Goal: Information Seeking & Learning: Learn about a topic

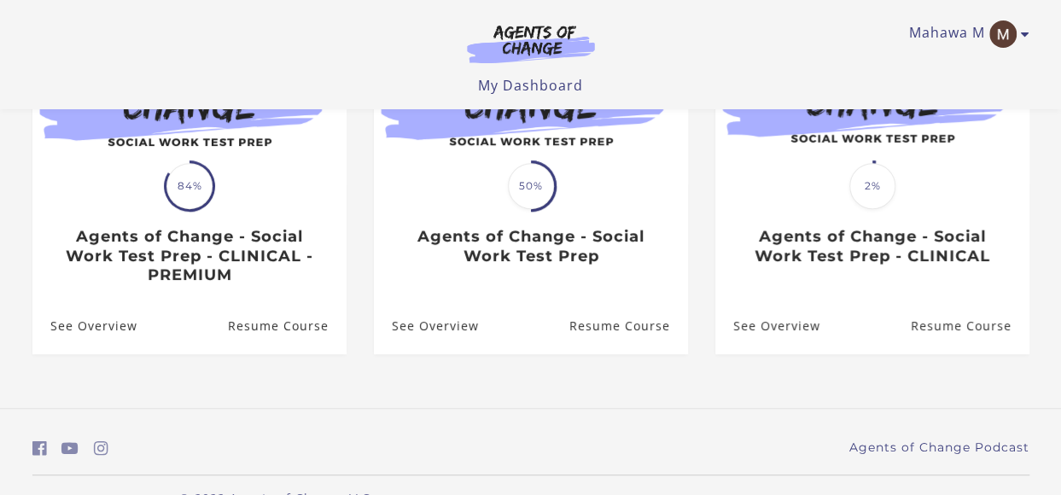
scroll to position [256, 0]
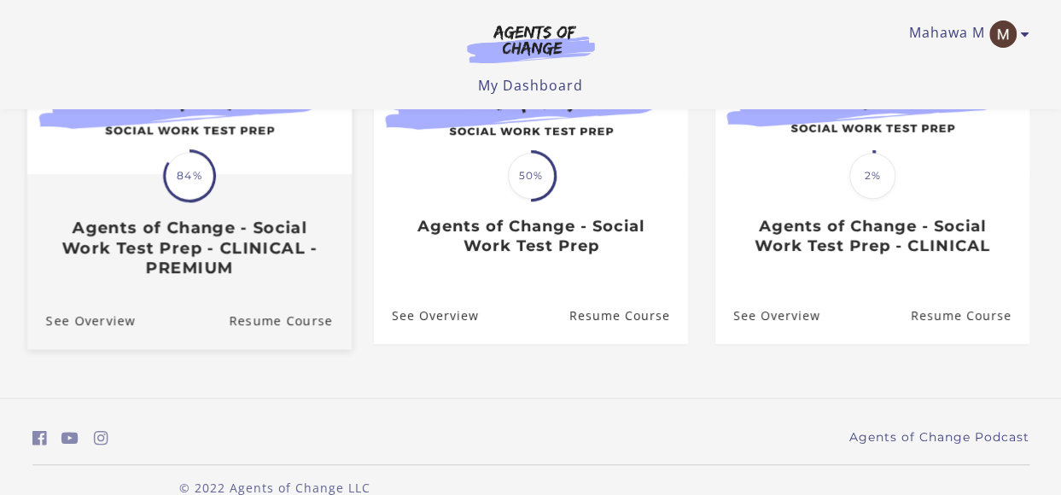
click at [184, 190] on span "84%" at bounding box center [190, 176] width 48 height 48
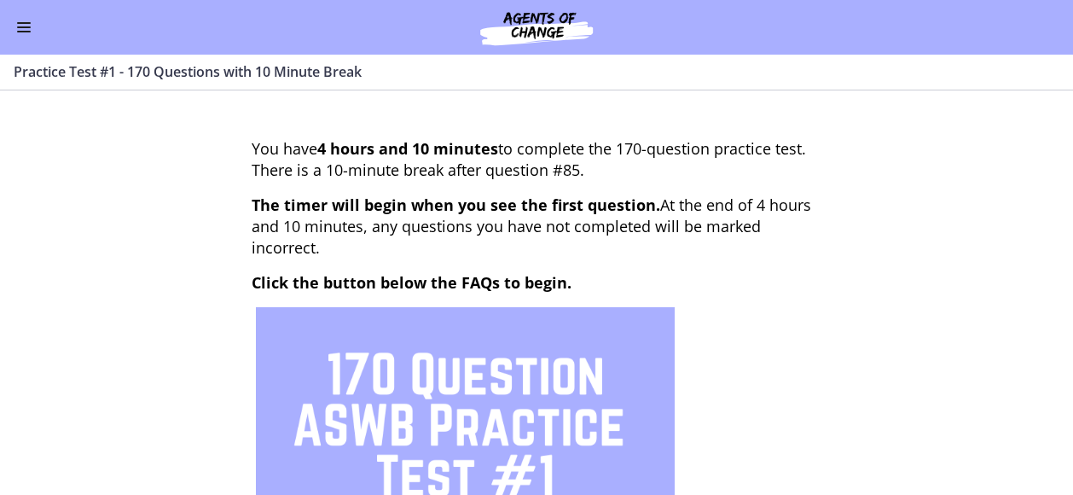
click at [25, 18] on button "Enable menu" at bounding box center [24, 27] width 20 height 20
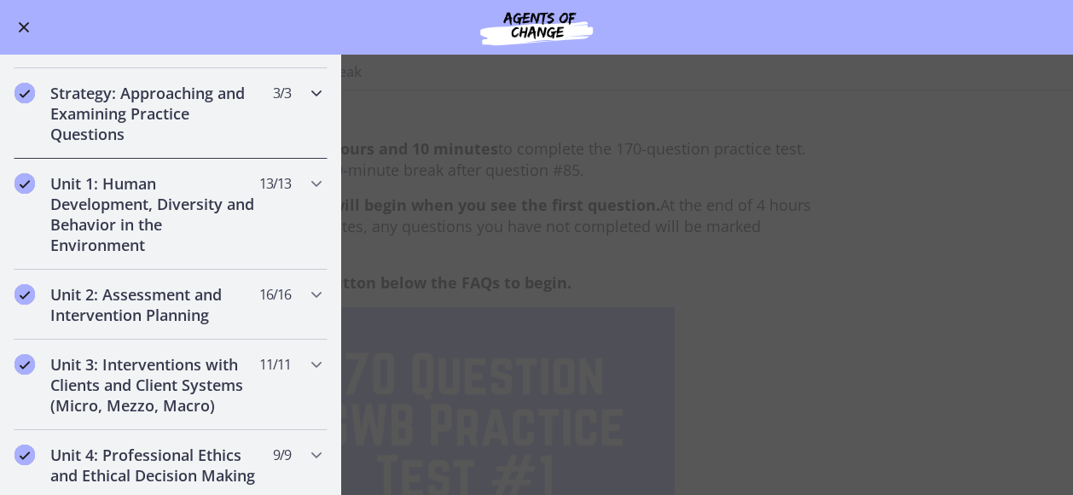
scroll to position [256, 0]
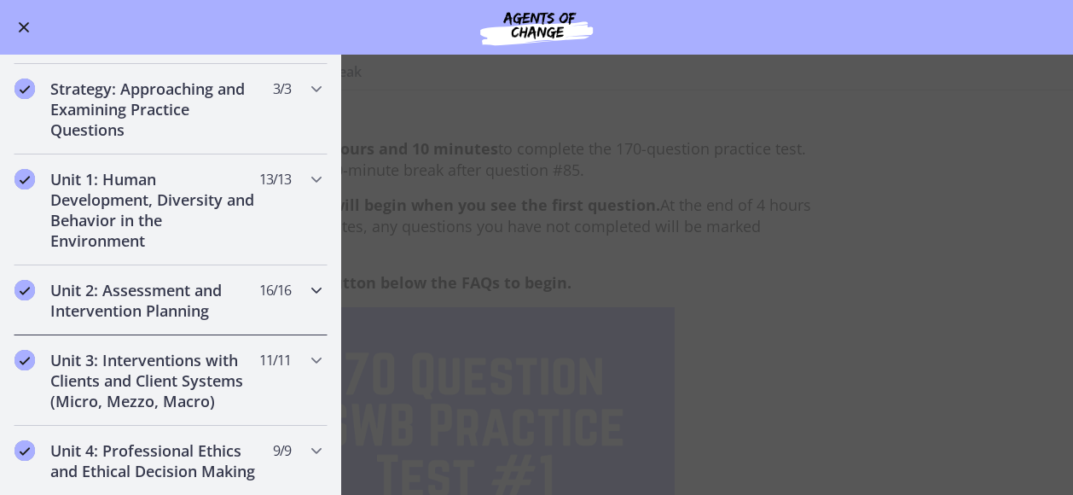
click at [193, 295] on h2 "Unit 2: Assessment and Intervention Planning" at bounding box center [154, 300] width 208 height 41
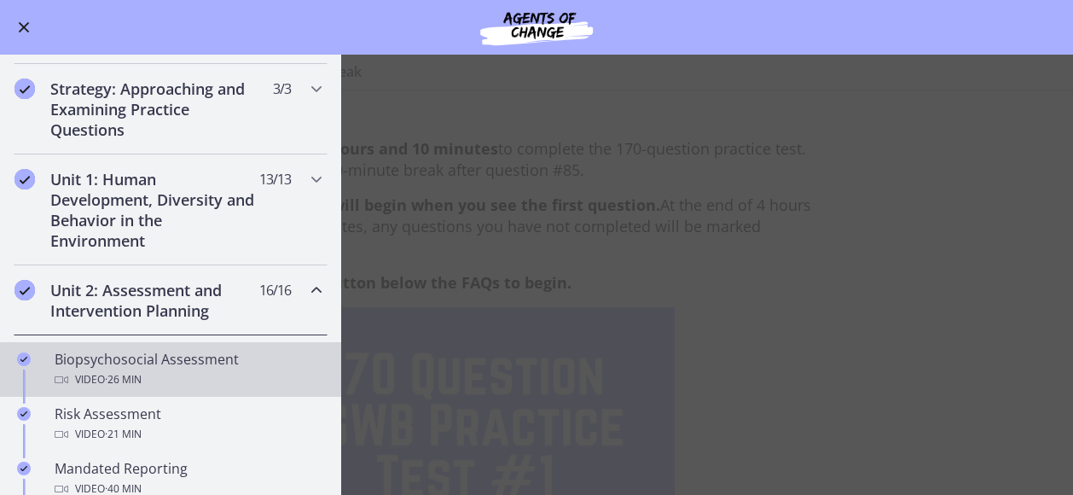
click at [213, 359] on div "Biopsychosocial Assessment Video · 26 min" at bounding box center [188, 369] width 266 height 41
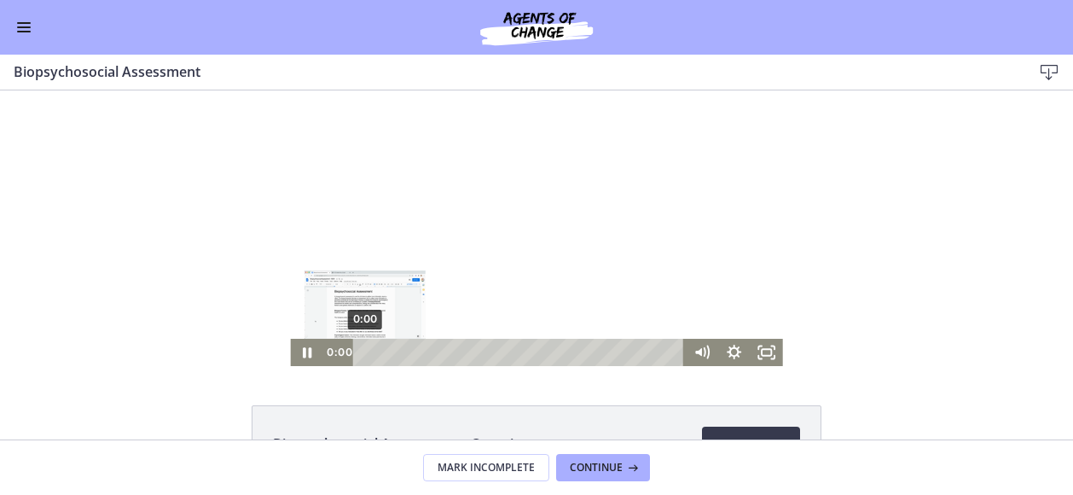
click at [365, 354] on div "0:00" at bounding box center [521, 352] width 312 height 27
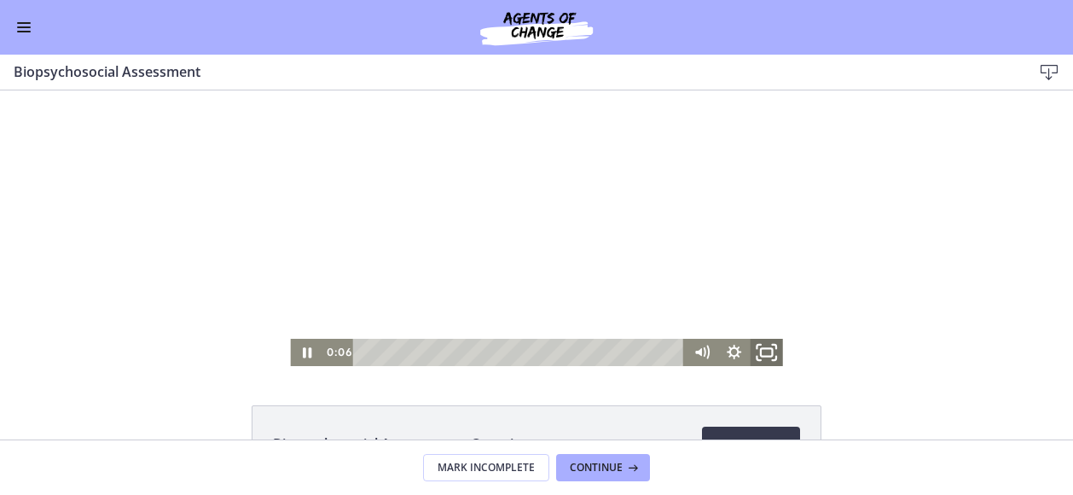
click at [761, 354] on icon "Fullscreen" at bounding box center [766, 352] width 39 height 32
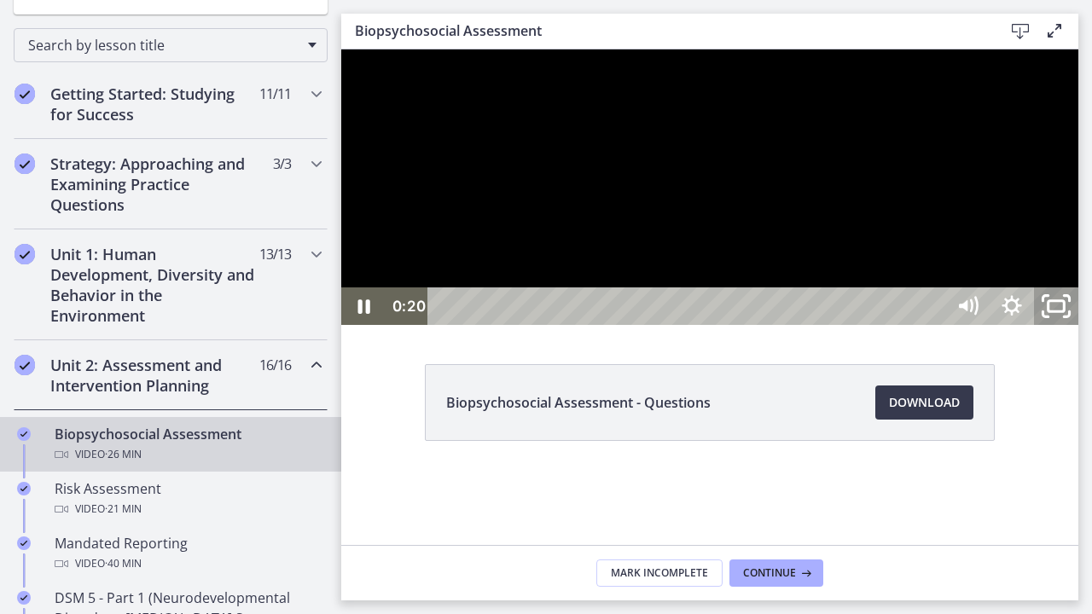
click at [1072, 329] on icon "Unfullscreen" at bounding box center [1056, 306] width 53 height 45
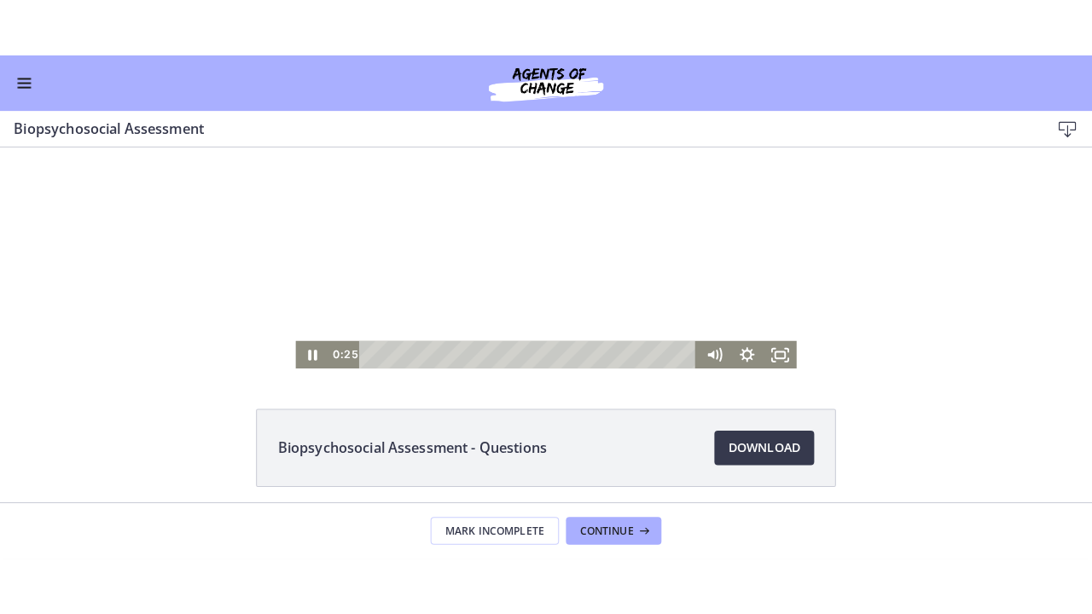
scroll to position [85, 0]
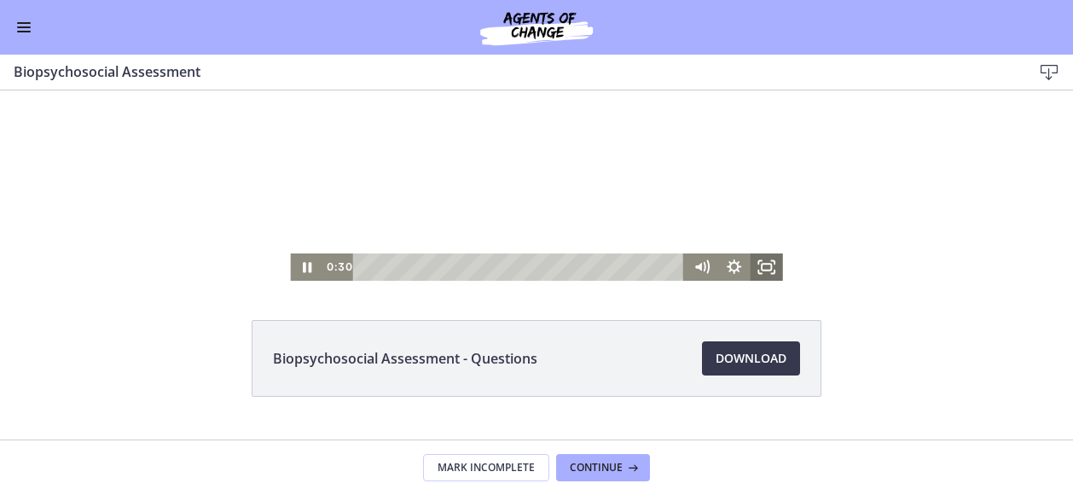
click at [751, 264] on icon "Fullscreen" at bounding box center [767, 266] width 32 height 27
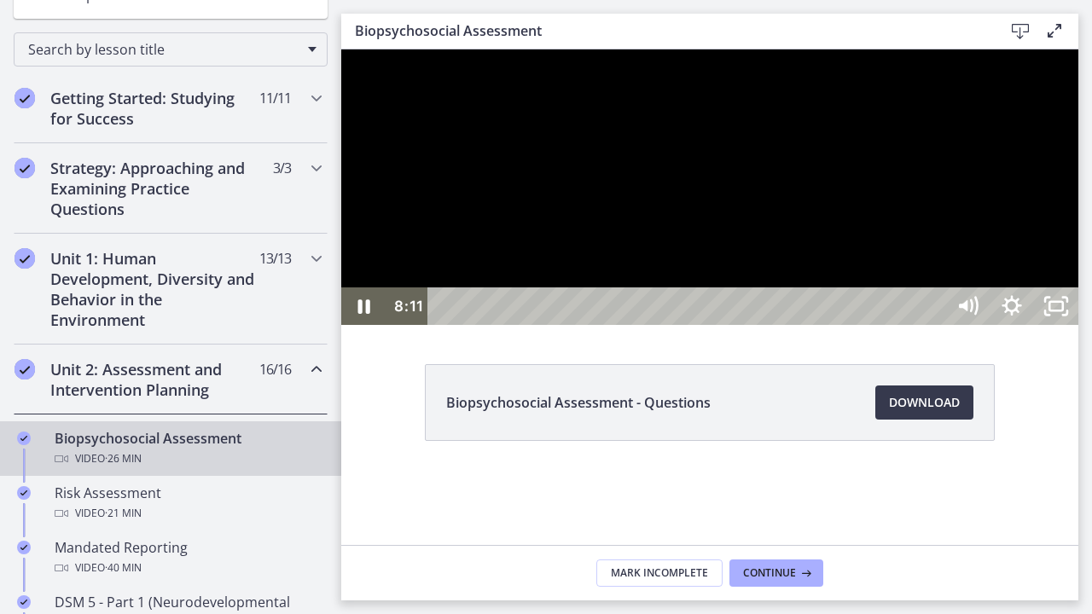
click at [510, 170] on div at bounding box center [709, 187] width 737 height 276
click at [511, 172] on div at bounding box center [709, 187] width 737 height 276
click at [1072, 325] on div at bounding box center [709, 187] width 737 height 276
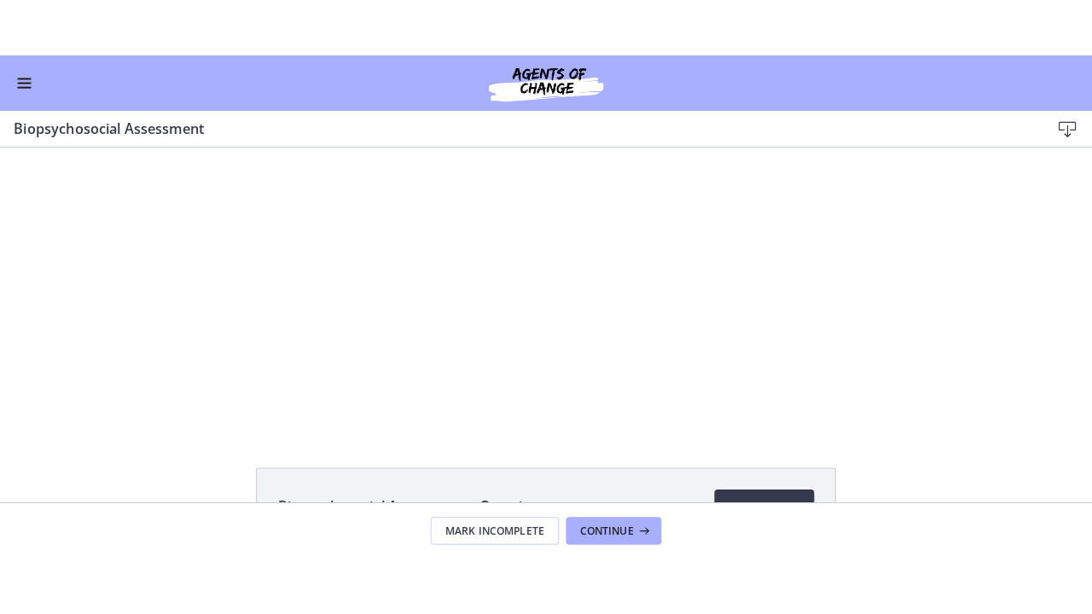
scroll to position [249, 0]
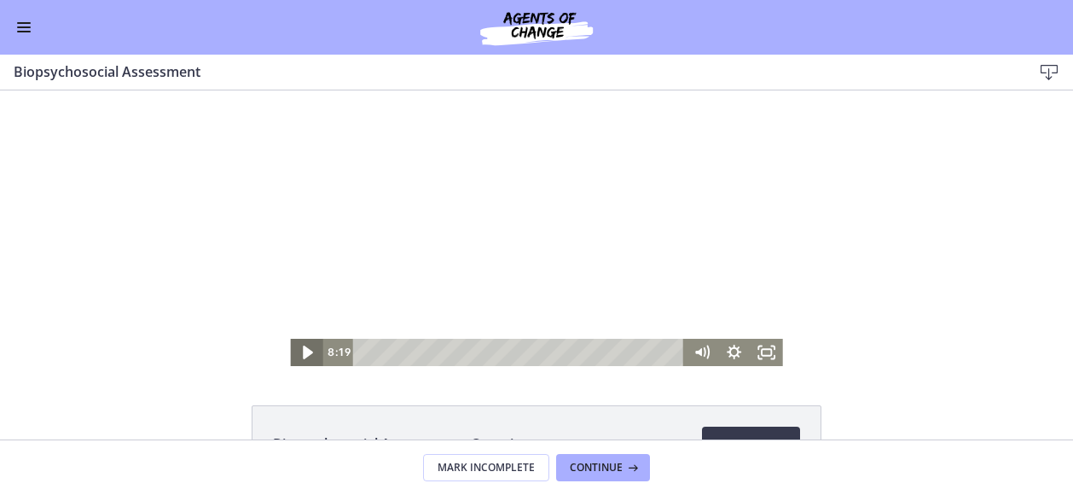
click at [296, 348] on icon "Play Video" at bounding box center [307, 352] width 39 height 32
click at [759, 354] on icon "Fullscreen" at bounding box center [766, 352] width 39 height 32
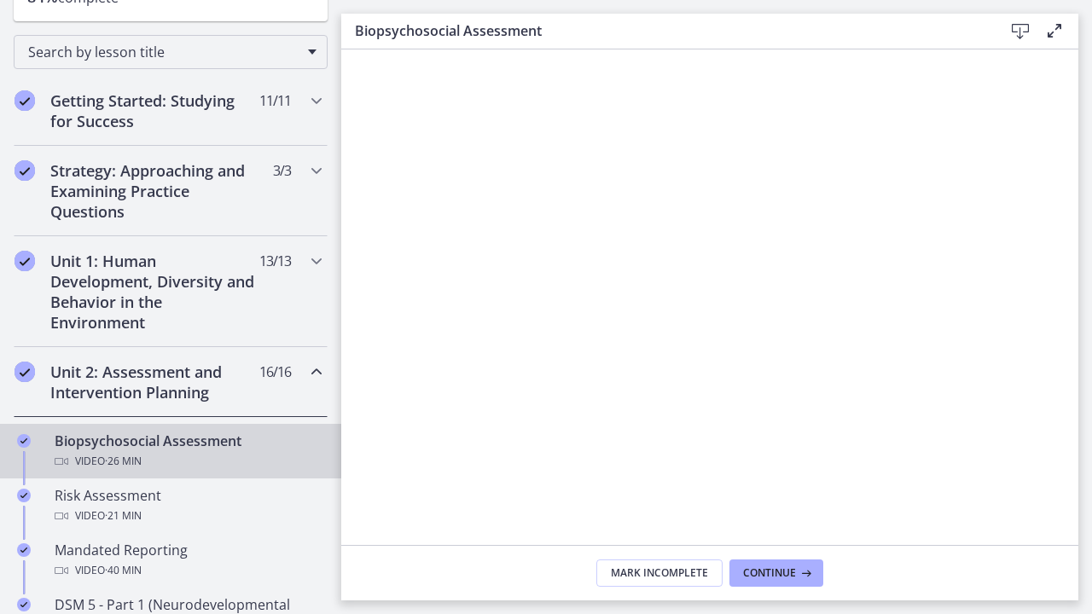
scroll to position [0, 0]
